Goal: Transaction & Acquisition: Obtain resource

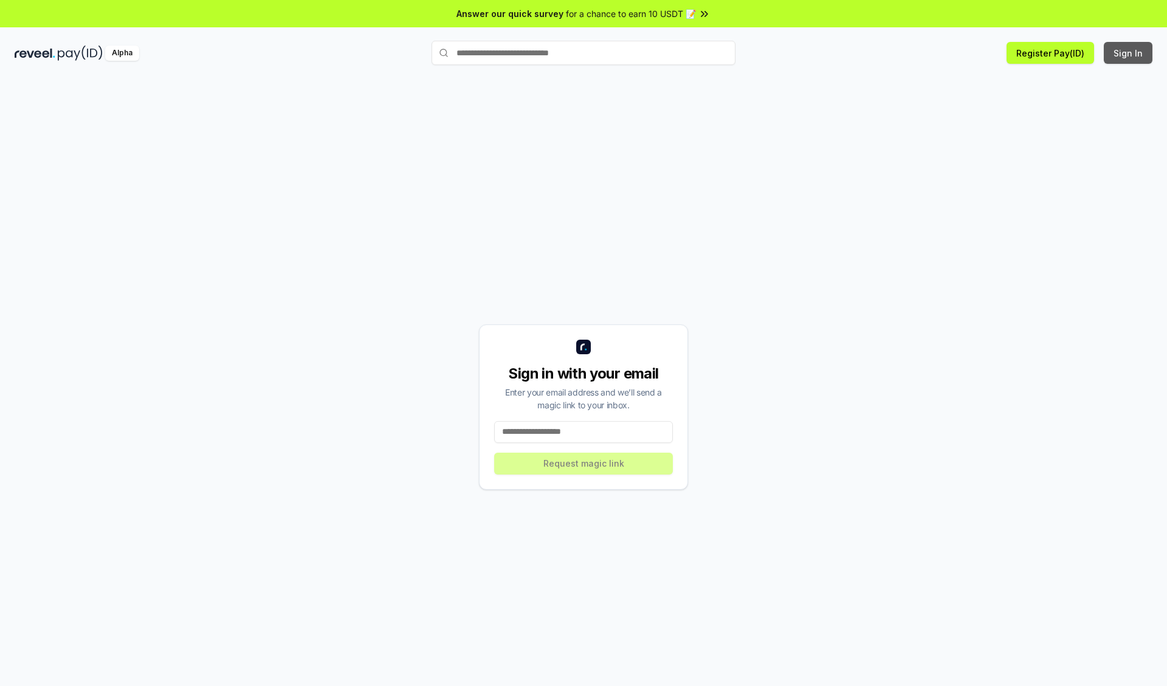
click at [1129, 53] on button "Sign In" at bounding box center [1128, 53] width 49 height 22
type input "**********"
click at [584, 463] on button "Request magic link" at bounding box center [583, 464] width 179 height 22
